Goal: Check status: Check status

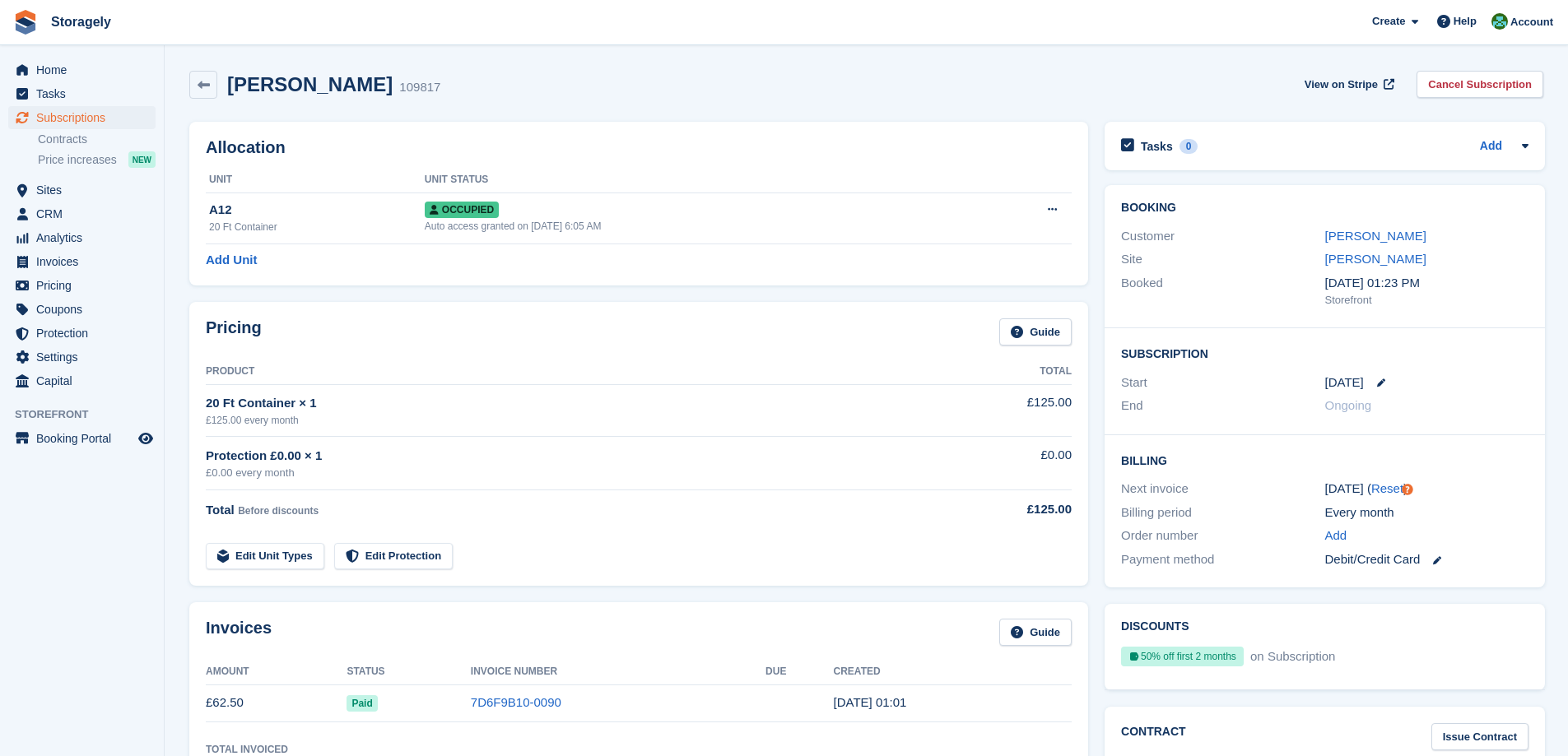
click at [249, 94] on h2 "Adam Musa" at bounding box center [310, 84] width 166 height 22
drag, startPoint x: 251, startPoint y: 94, endPoint x: 372, endPoint y: 87, distance: 121.2
click at [372, 87] on div "Adam Musa 109817" at bounding box center [328, 85] width 223 height 23
click at [265, 88] on h2 "Adam Musa" at bounding box center [310, 84] width 166 height 22
drag, startPoint x: 265, startPoint y: 88, endPoint x: 390, endPoint y: 80, distance: 125.3
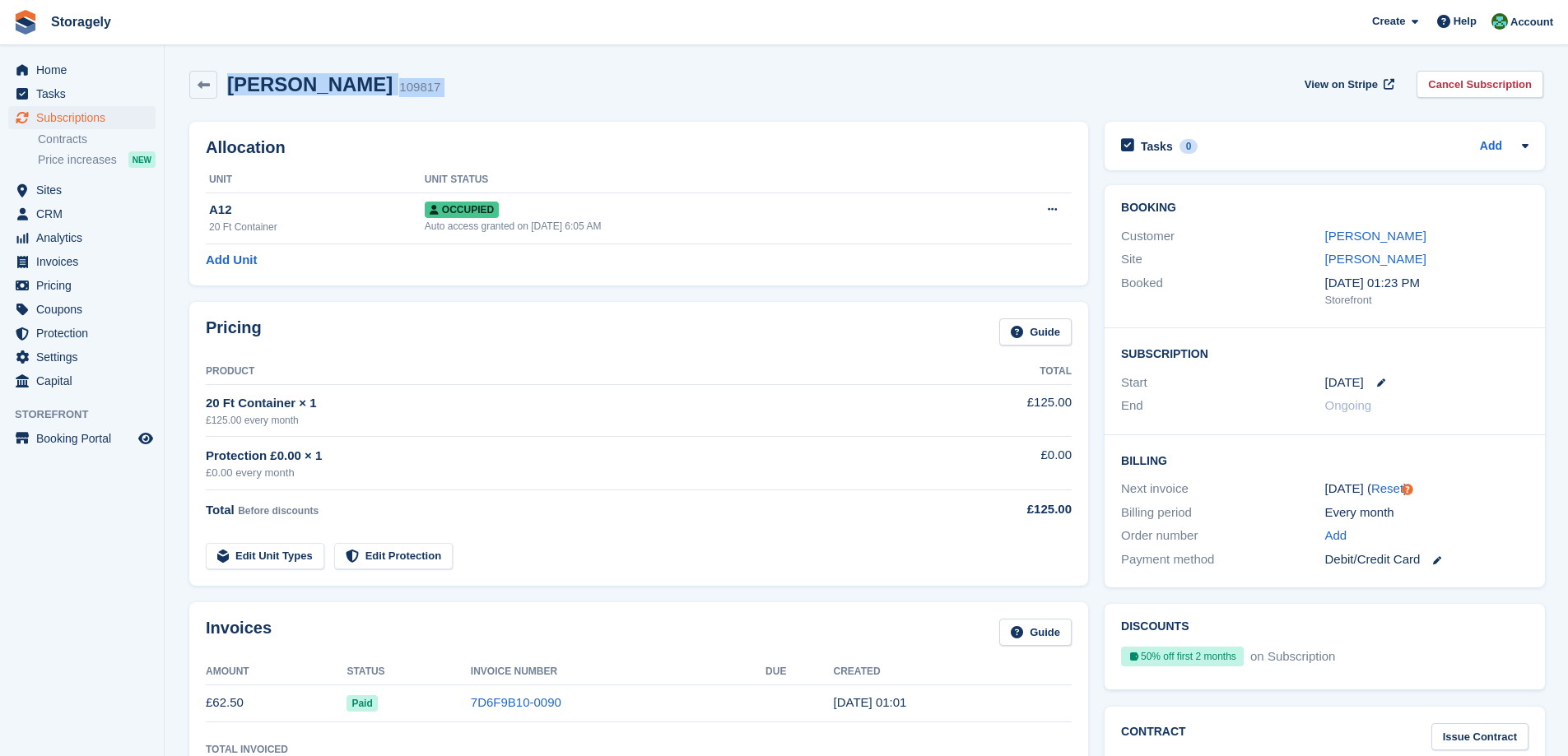
click at [391, 80] on div "Adam Musa 109817 View on Stripe Cancel Subscription" at bounding box center [865, 85] width 1354 height 28
click at [383, 84] on div "Adam Musa 109817 View on Stripe Cancel Subscription" at bounding box center [865, 85] width 1354 height 28
click at [68, 68] on span "Home" at bounding box center [85, 70] width 98 height 23
